Goal: Task Accomplishment & Management: Use online tool/utility

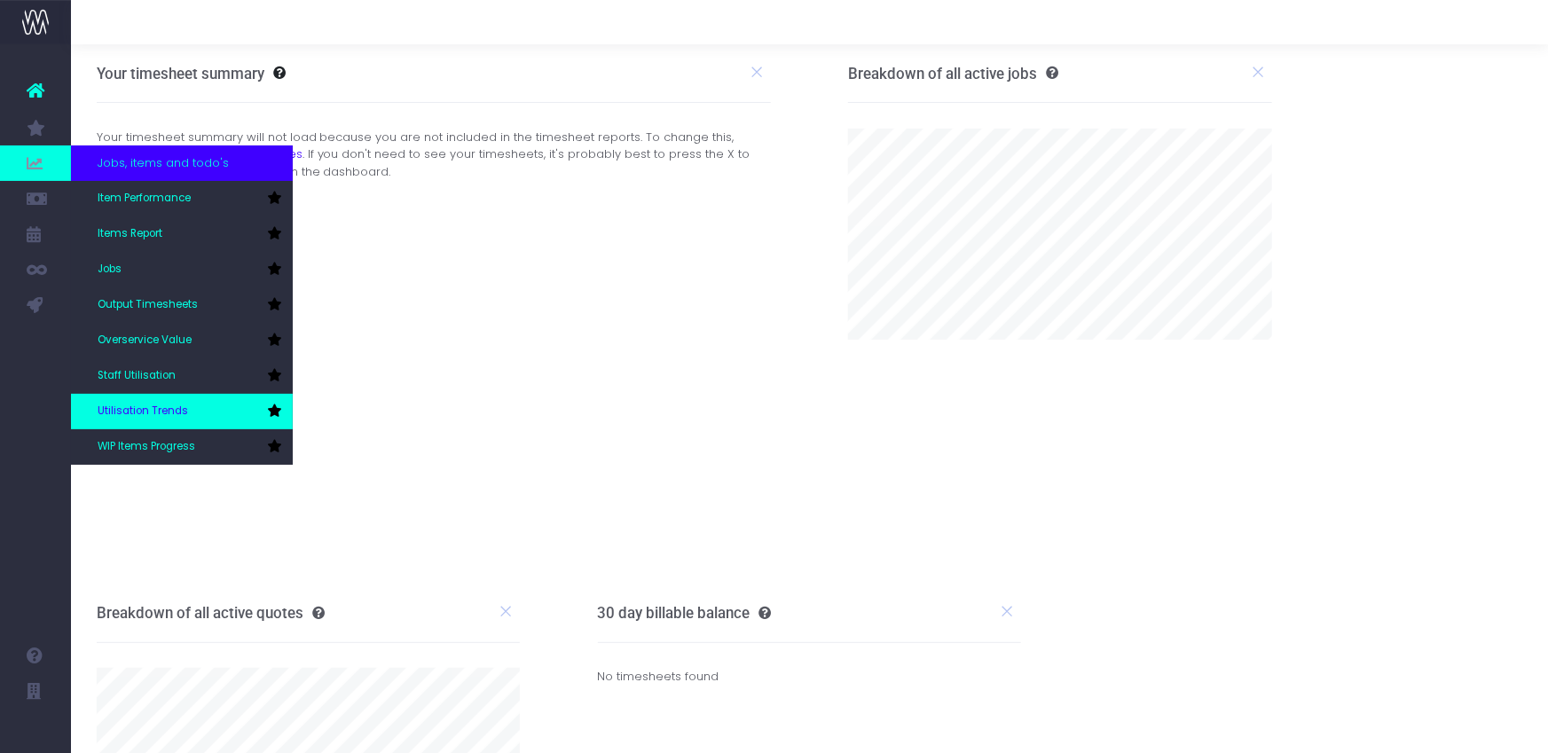
click at [208, 420] on link "Utilisation Trends" at bounding box center [182, 411] width 222 height 35
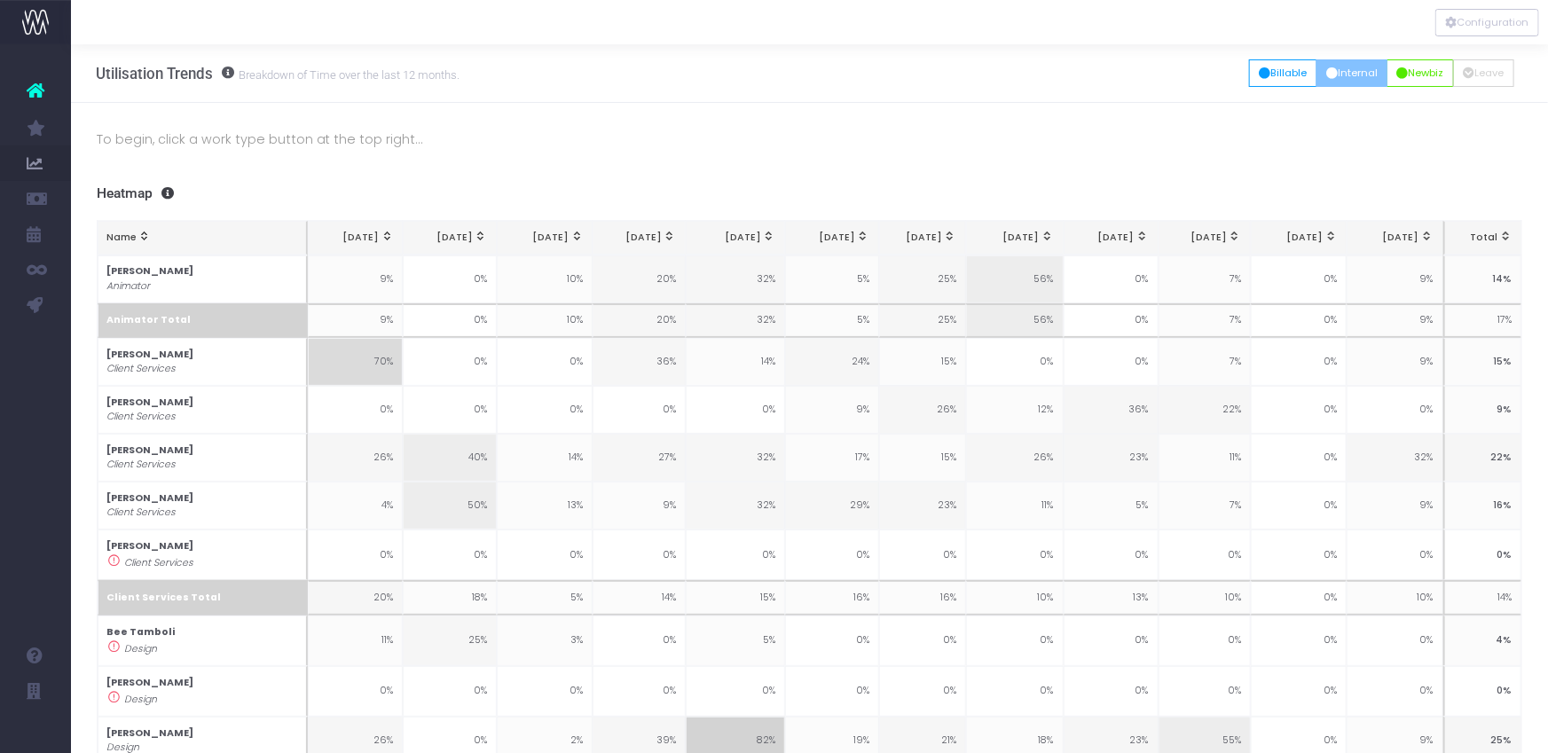
click at [1342, 73] on button "Internal" at bounding box center [1352, 72] width 72 height 27
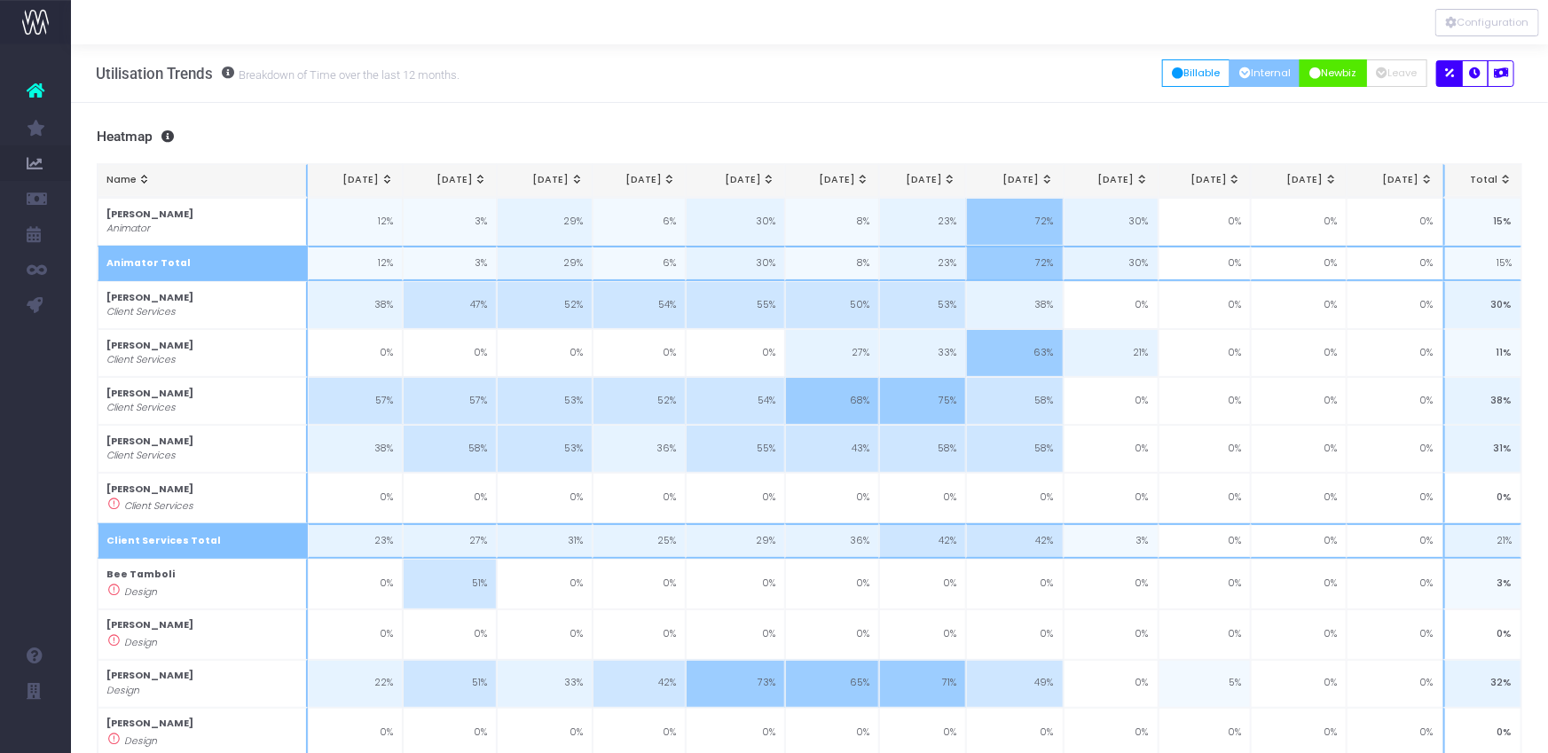
click at [1344, 78] on button "Newbiz" at bounding box center [1333, 72] width 67 height 27
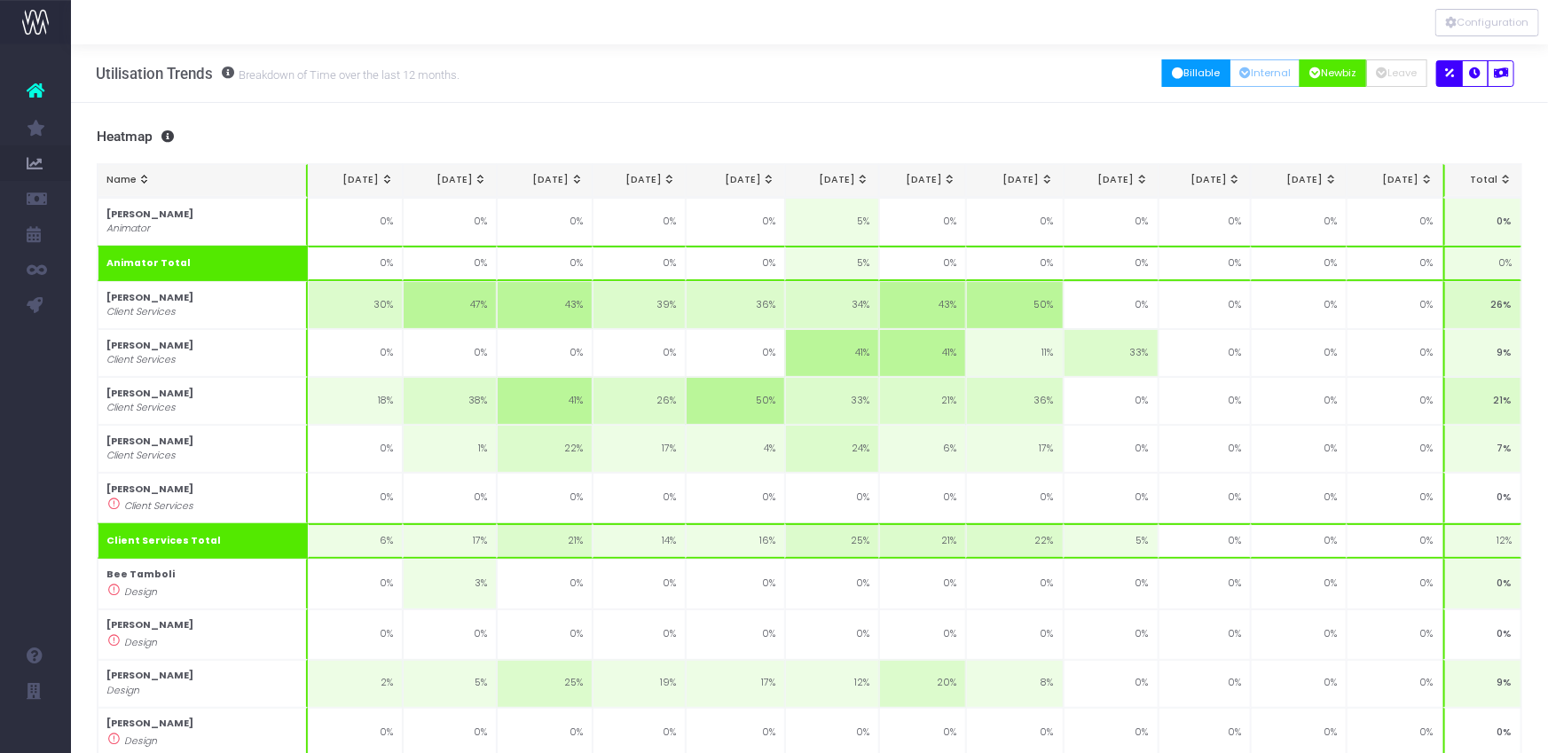
click at [1204, 82] on button "Billable" at bounding box center [1196, 72] width 68 height 27
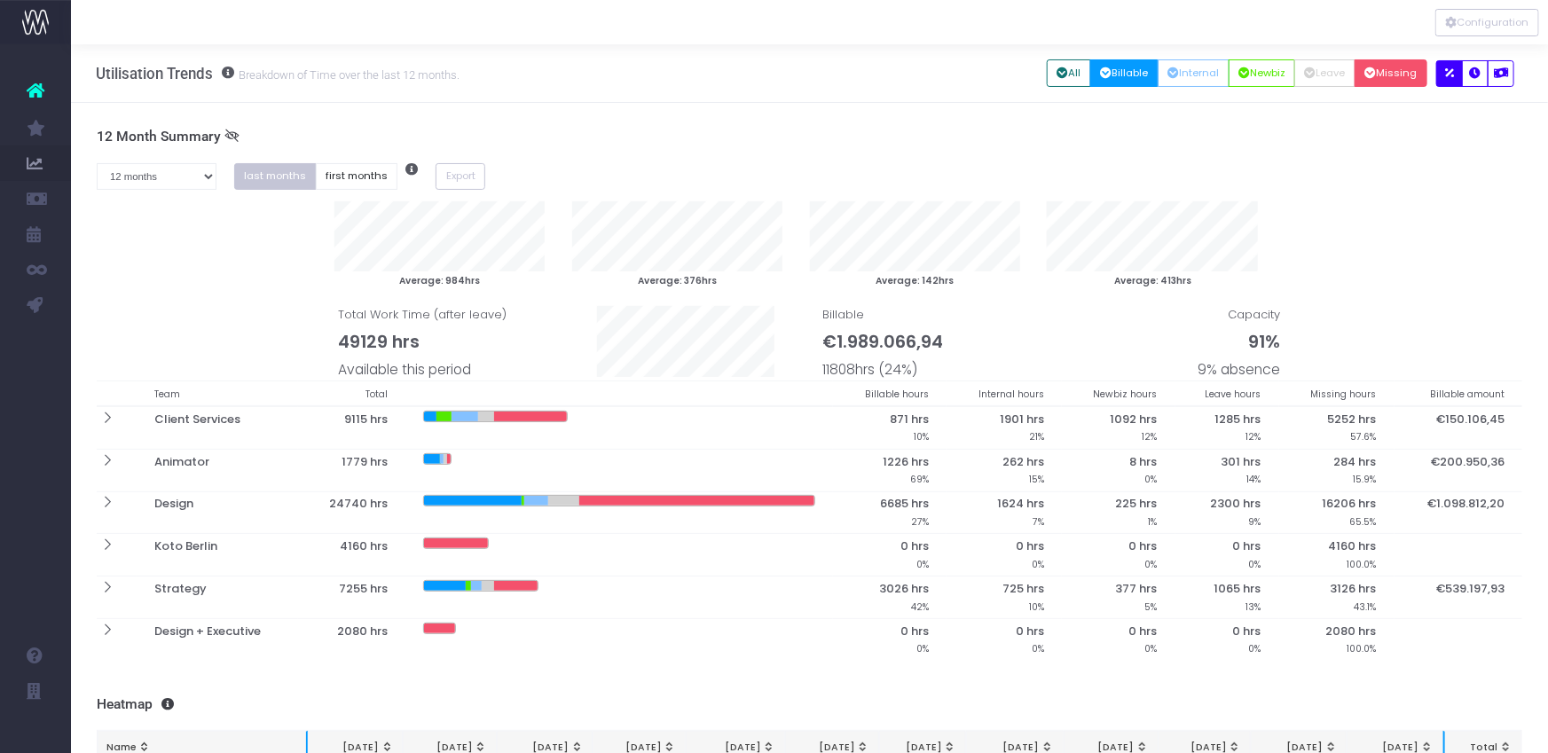
click at [1374, 74] on icon "button" at bounding box center [1371, 74] width 12 height 0
click at [1477, 74] on icon "button" at bounding box center [1476, 74] width 12 height 0
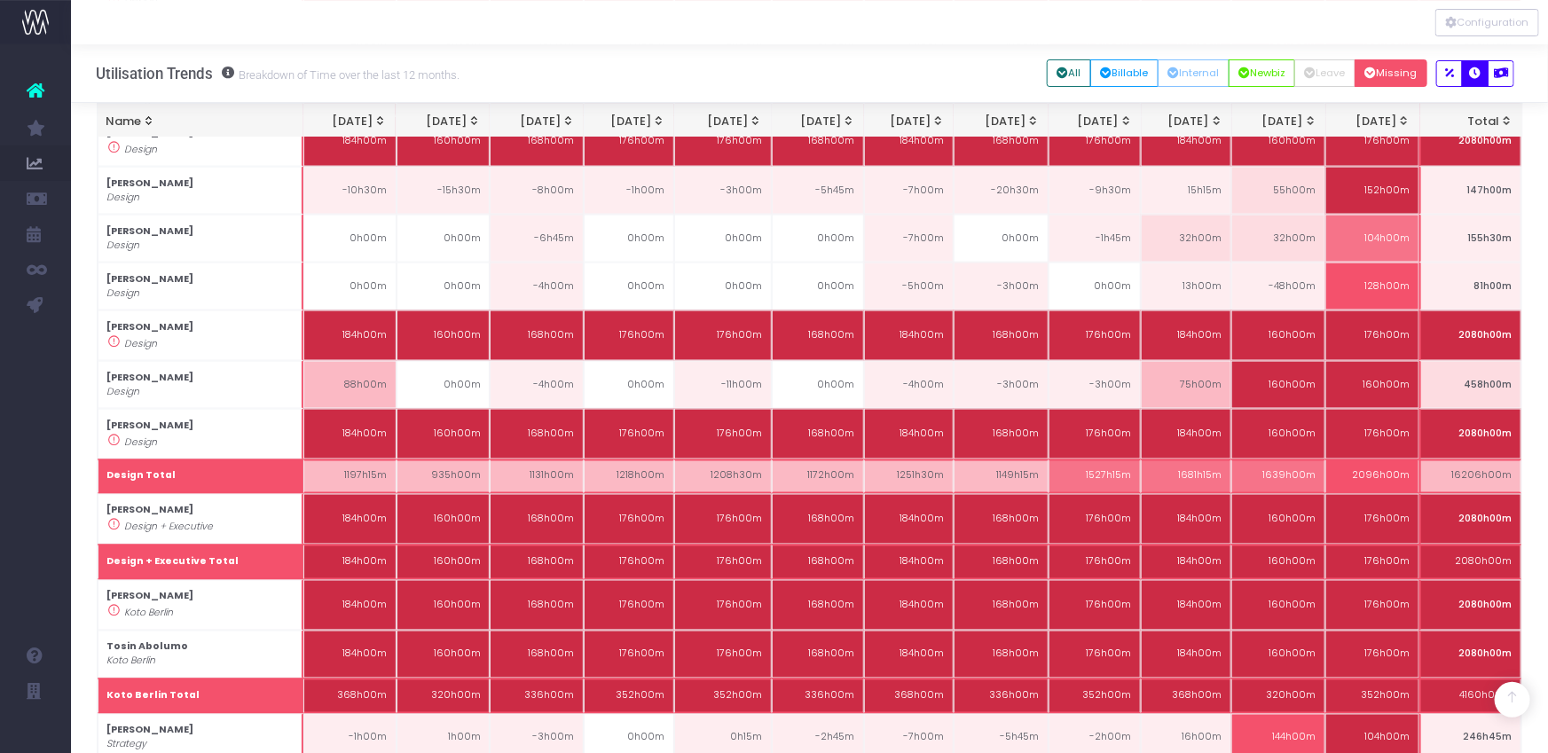
scroll to position [1535, 0]
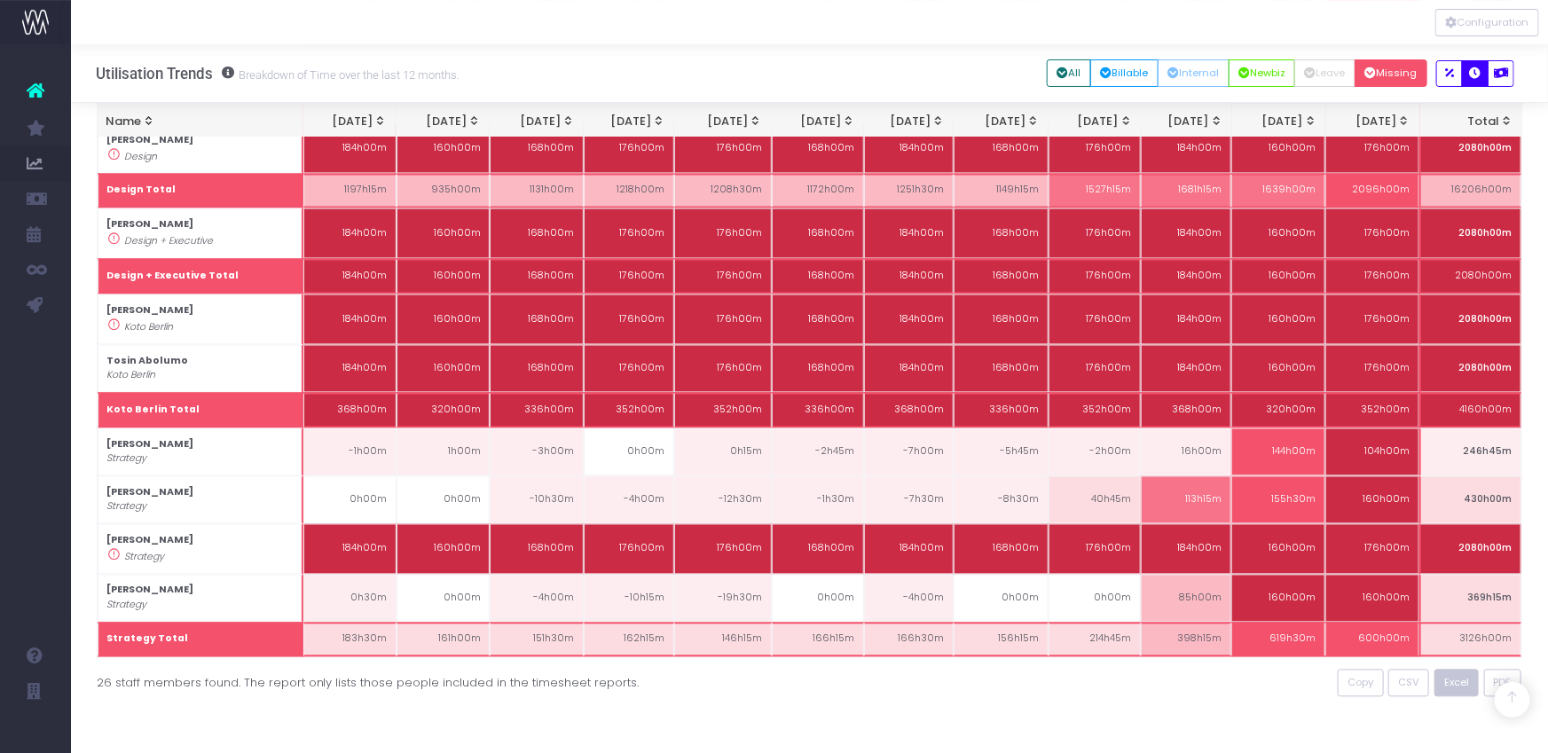
click at [1460, 687] on button "Excel" at bounding box center [1456, 683] width 45 height 27
